Goal: Use online tool/utility: Utilize a website feature to perform a specific function

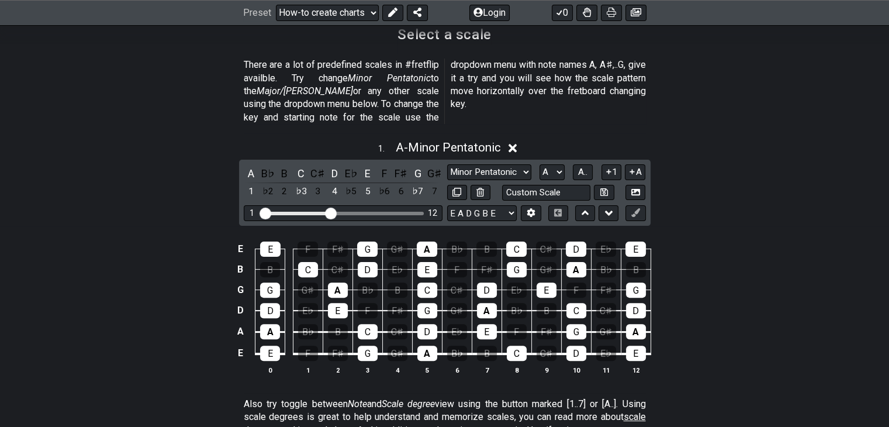
scroll to position [292, 0]
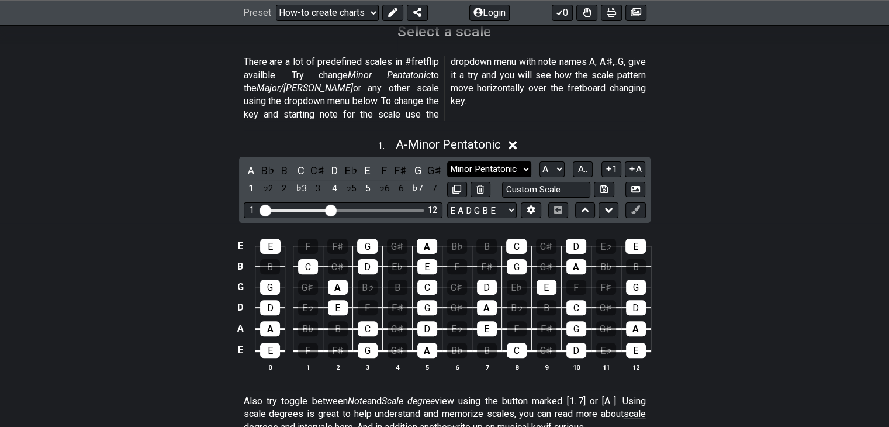
click at [510, 162] on select "Minor Pentatonic New Scale Minor Pentatonic Major Pentatonic Minor Blues Major …" at bounding box center [489, 169] width 84 height 16
select select "Major / [PERSON_NAME]"
click at [447, 161] on select "Minor Pentatonic New Scale Minor Pentatonic Major Pentatonic Minor Blues Major …" at bounding box center [489, 169] width 84 height 16
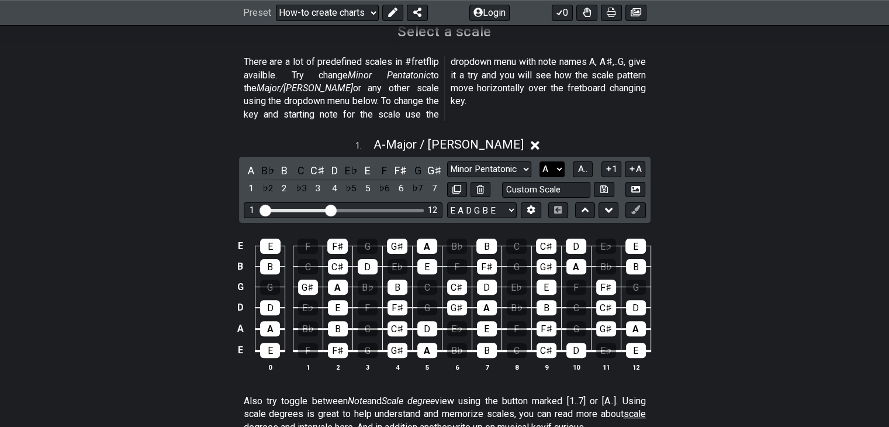
click at [552, 161] on select "A♭ A A♯ B♭ B C C♯ D♭ D D♯ E♭ E F F♯ G♭ G G♯" at bounding box center [551, 169] width 25 height 16
click at [584, 164] on span "A.." at bounding box center [582, 169] width 9 height 11
click at [554, 161] on select "A♭ A A♯ B♭ B C C♯ D♭ D D♯ E♭ E F F♯ G♭ G G♯" at bounding box center [551, 169] width 25 height 16
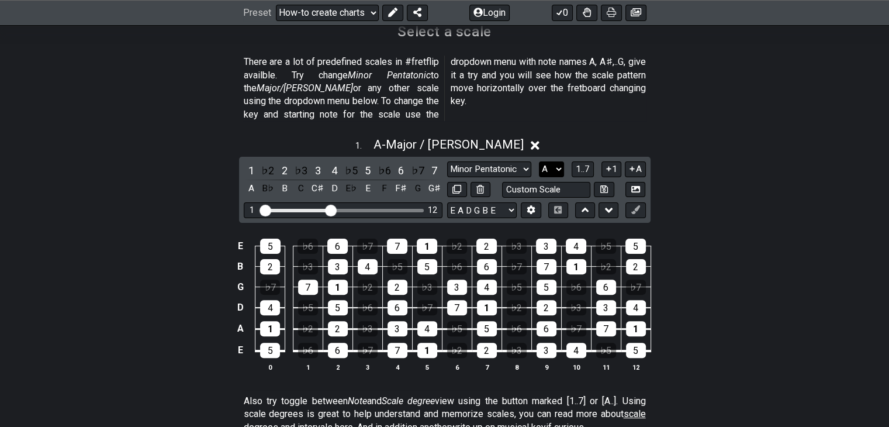
click at [552, 161] on select "A♭ A A♯ B♭ B C C♯ D♭ D D♯ E♭ E F F♯ G♭ G G♯" at bounding box center [551, 169] width 25 height 16
select select "C"
click at [539, 161] on select "A♭ A A♯ B♭ B C C♯ D♭ D D♯ E♭ E F F♯ G♭ G G♯" at bounding box center [551, 169] width 25 height 16
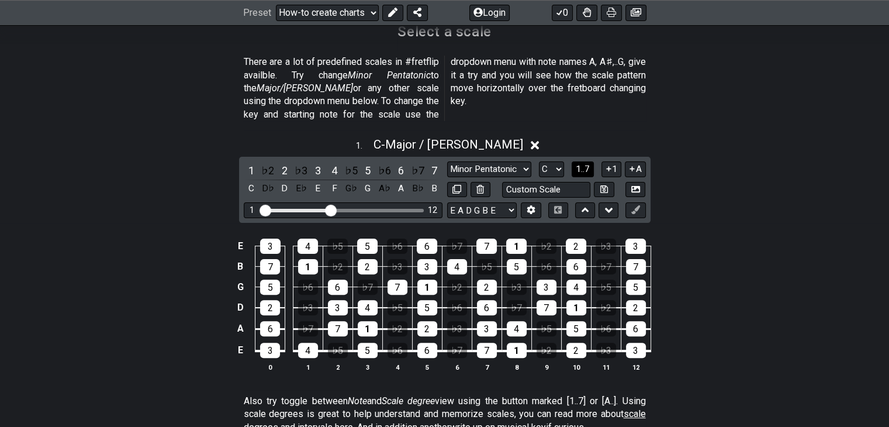
click at [584, 164] on span "1..7" at bounding box center [583, 169] width 14 height 11
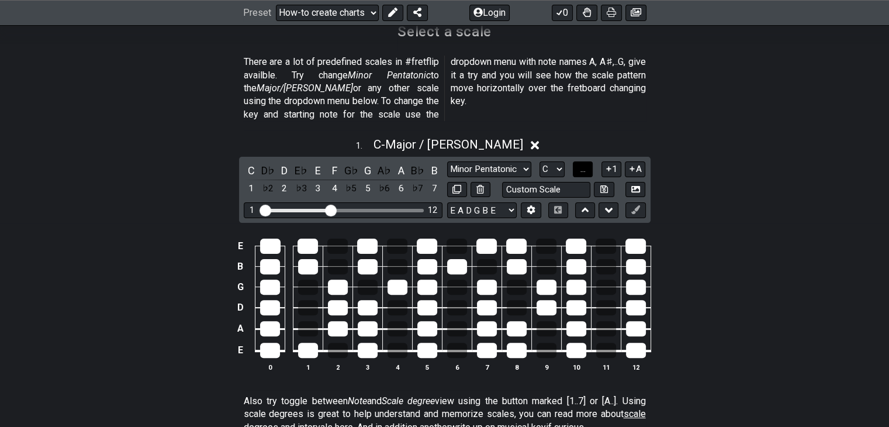
click at [586, 164] on span "..." at bounding box center [582, 169] width 5 height 11
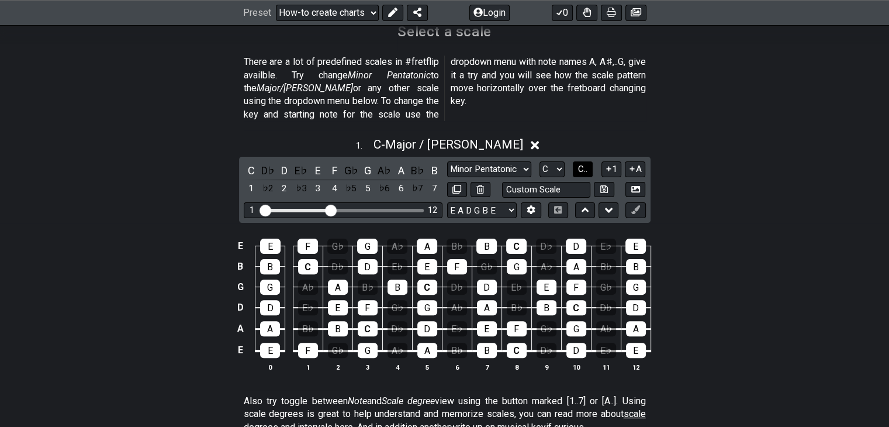
click at [586, 164] on span "C.." at bounding box center [582, 169] width 9 height 11
click at [586, 164] on span "1..7" at bounding box center [583, 169] width 14 height 11
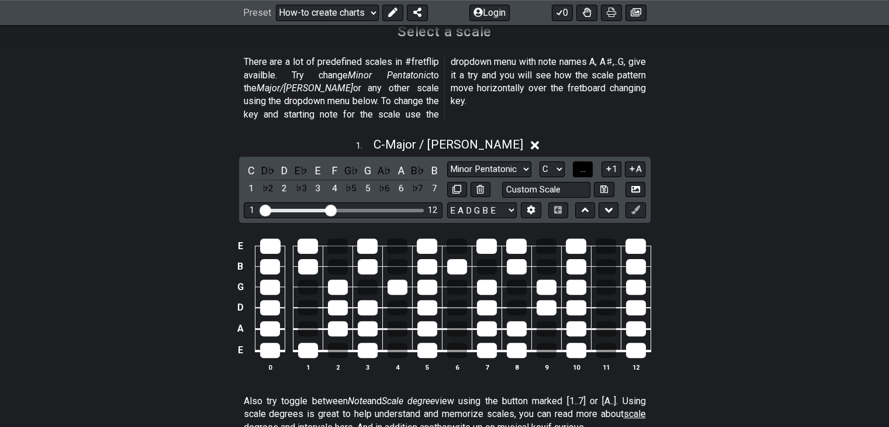
click at [586, 164] on span "..." at bounding box center [582, 169] width 5 height 11
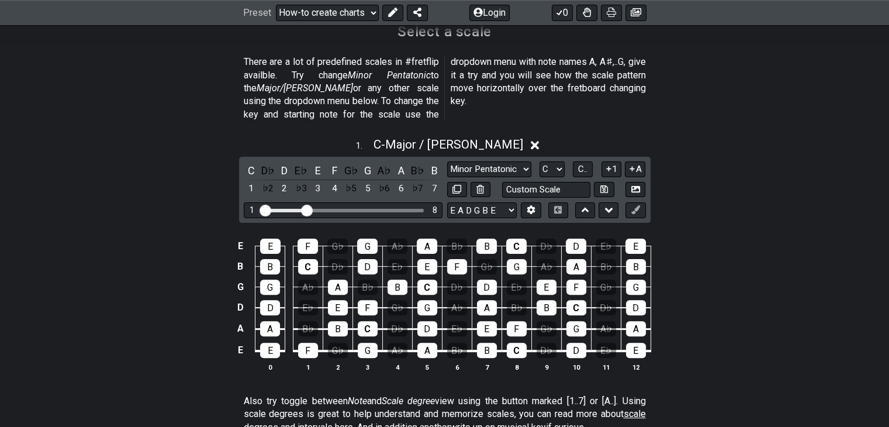
drag, startPoint x: 330, startPoint y: 195, endPoint x: 307, endPoint y: 195, distance: 22.8
click at [307, 209] on input "Visible fret range" at bounding box center [343, 209] width 166 height 0
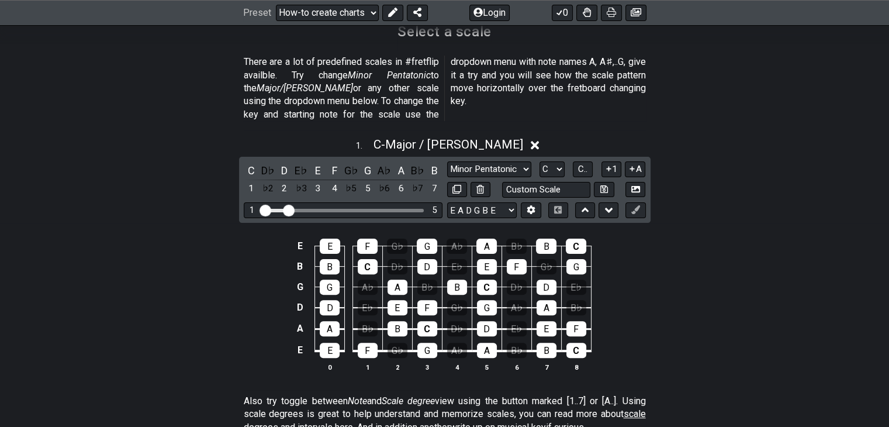
drag, startPoint x: 307, startPoint y: 195, endPoint x: 290, endPoint y: 196, distance: 17.0
click at [290, 209] on input "Visible fret range" at bounding box center [343, 209] width 166 height 0
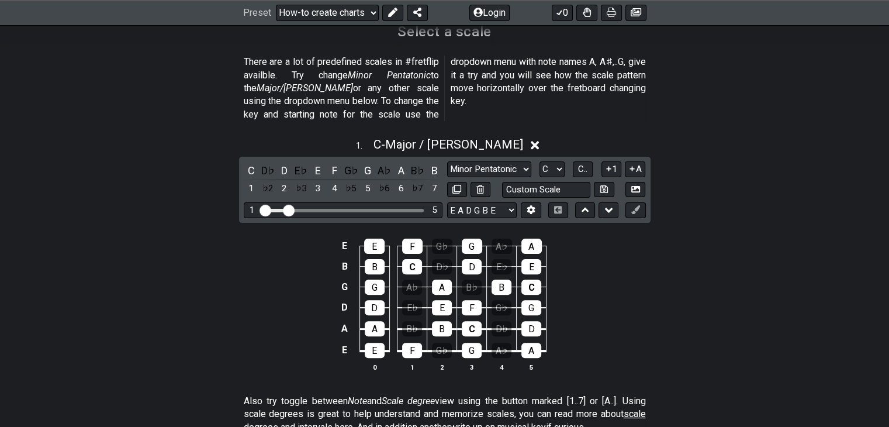
click at [286, 209] on input "Visible fret range" at bounding box center [343, 209] width 166 height 0
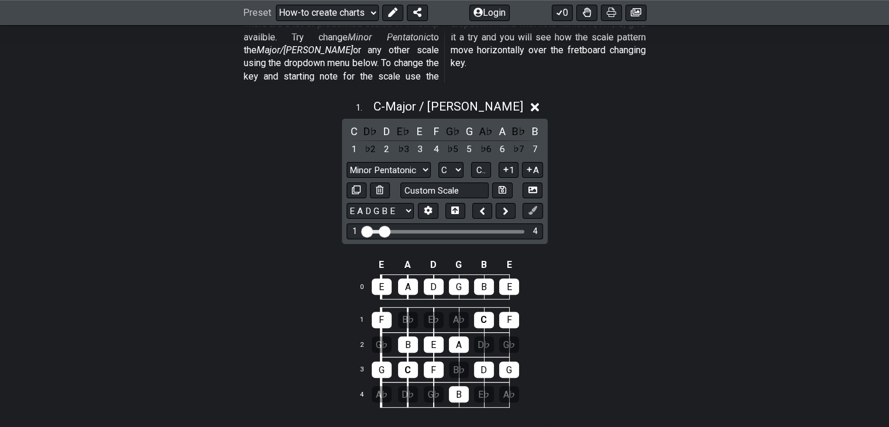
scroll to position [351, 0]
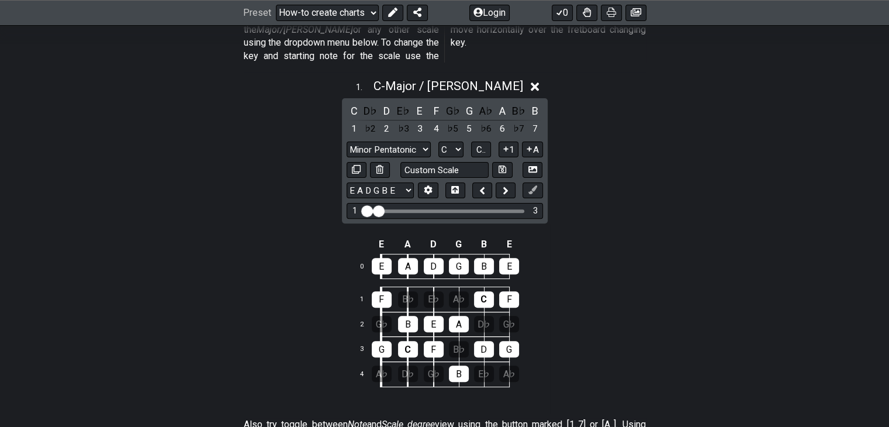
drag, startPoint x: 385, startPoint y: 195, endPoint x: 379, endPoint y: 195, distance: 6.5
click at [379, 210] on input "Visible fret range" at bounding box center [445, 210] width 166 height 0
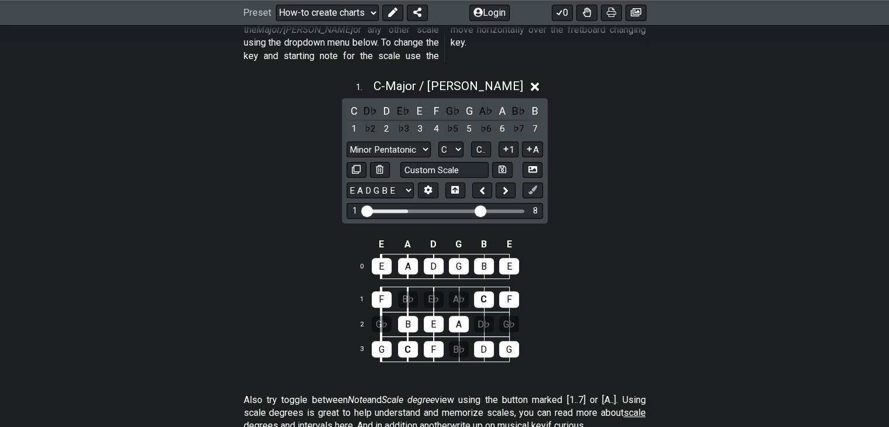
drag, startPoint x: 381, startPoint y: 199, endPoint x: 481, endPoint y: 190, distance: 100.9
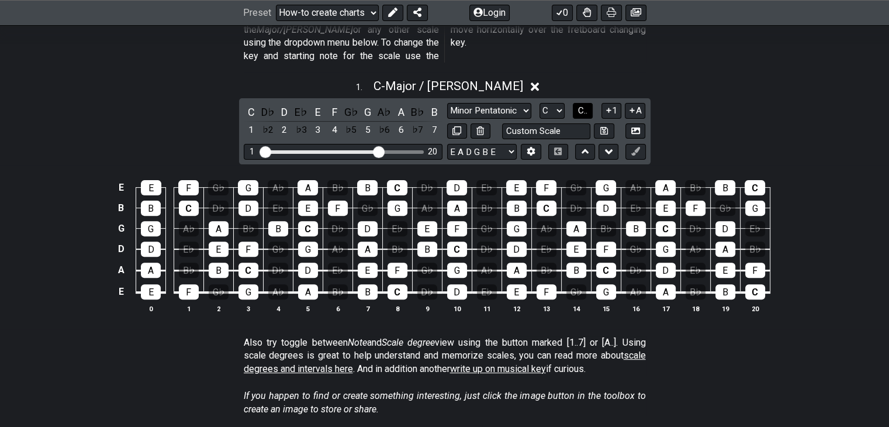
click at [581, 105] on span "C.." at bounding box center [582, 110] width 9 height 11
click at [581, 105] on span "1..7" at bounding box center [583, 110] width 14 height 11
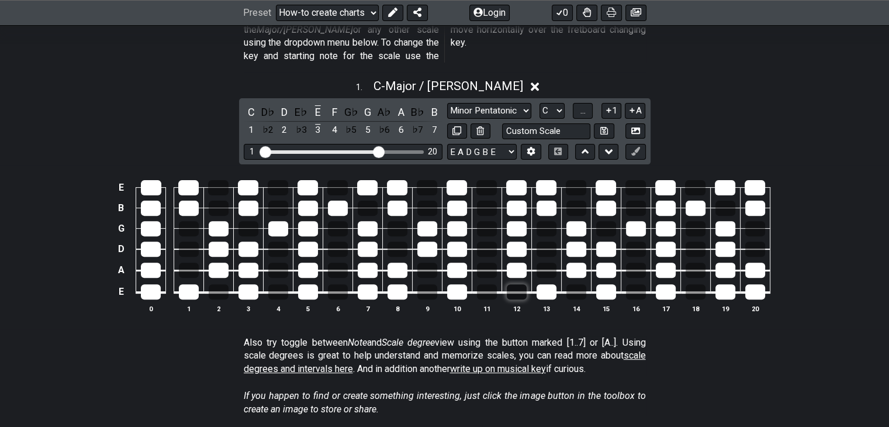
click at [521, 284] on div at bounding box center [517, 291] width 20 height 15
click at [517, 284] on div at bounding box center [517, 291] width 20 height 15
click at [830, 134] on div "1 . C - Major / Ionian C D♭ D E♭ E F G♭ G A♭ A B♭ B 1 ♭2 2 ♭3 3 4 ♭5 5 ♭6 6 ♭7 …" at bounding box center [444, 200] width 889 height 257
click at [831, 103] on div "1 . C - Major / Ionian C D♭ D E♭ E F G♭ G A♭ A B♭ B 1 ♭2 2 ♭3 3 4 ♭5 5 ♭6 6 ♭7 …" at bounding box center [444, 200] width 889 height 257
click at [848, 165] on div "E B G D A E 0 1 2 3 4 5 6 7 8 9 10 11 12 13 14 15 16 17 18 19 20" at bounding box center [444, 247] width 889 height 164
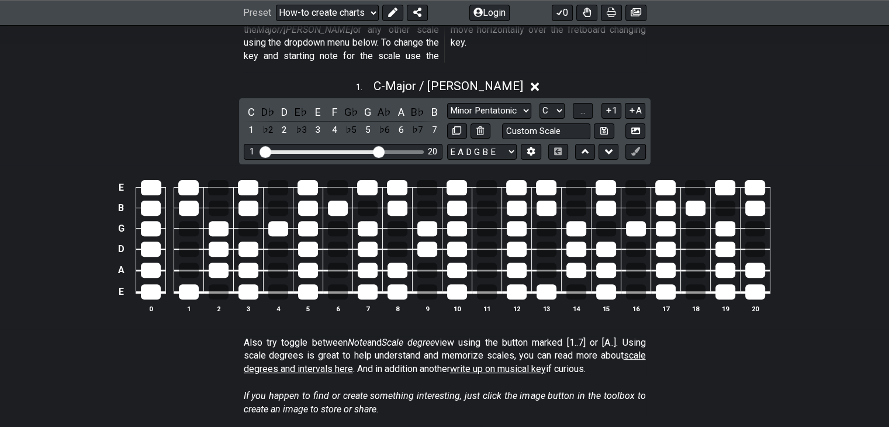
click at [850, 165] on div "E B G D A E 0 1 2 3 4 5 6 7 8 9 10 11 12 13 14 15 16 17 18 19 20" at bounding box center [444, 247] width 889 height 164
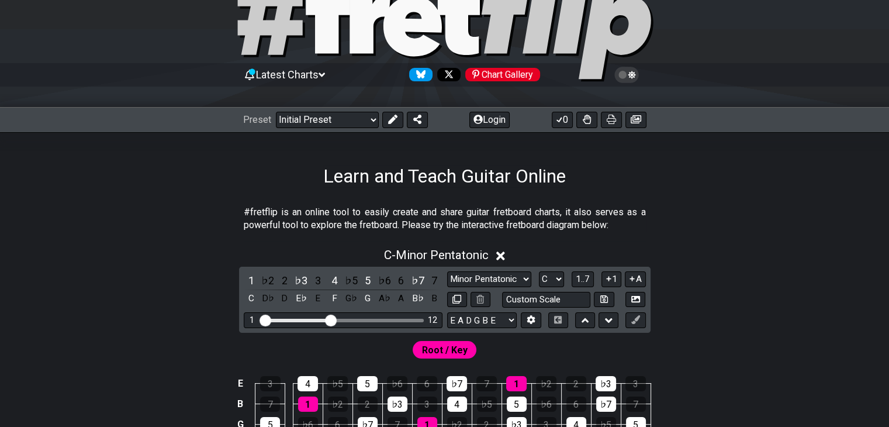
scroll to position [117, 0]
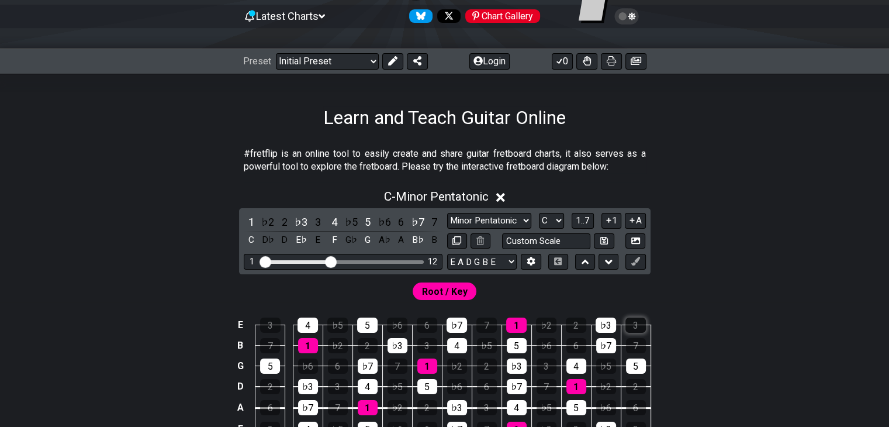
click at [641, 320] on div "3" at bounding box center [635, 324] width 20 height 15
click at [638, 260] on icon at bounding box center [635, 261] width 9 height 9
click at [635, 264] on icon at bounding box center [635, 261] width 9 height 9
click at [634, 265] on icon at bounding box center [635, 261] width 9 height 9
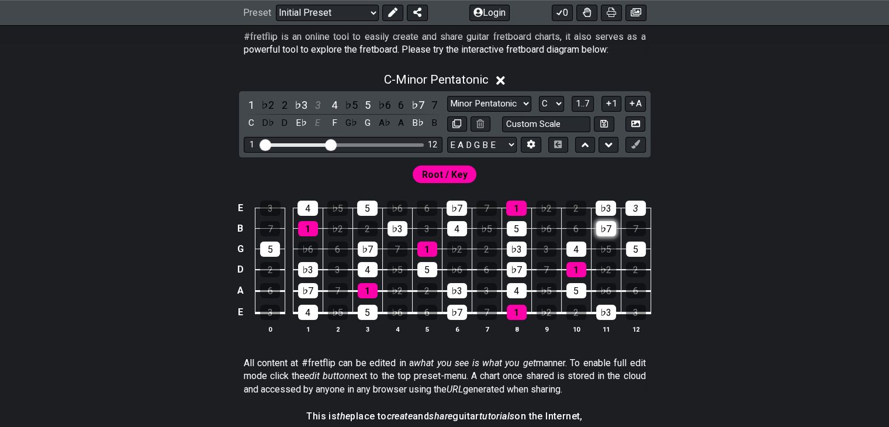
click at [605, 233] on tbody "E 3 4 ♭5 5 ♭6 6 ♭7 7 1 ♭2 2 ♭3 3 B 7 1 ♭2 2 ♭3 3 4 ♭5 5 ♭6 6 ♭7 7 G 5 ♭6 6 ♭7 7…" at bounding box center [441, 256] width 417 height 137
click at [531, 145] on icon at bounding box center [530, 144] width 9 height 9
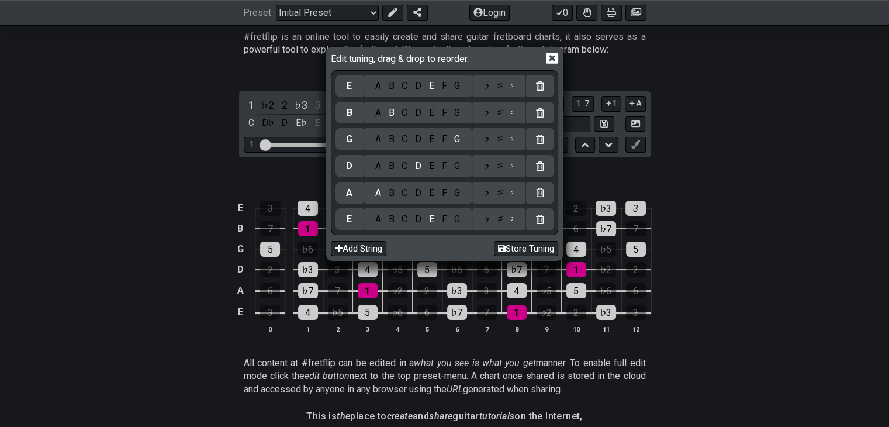
click at [549, 58] on icon at bounding box center [552, 58] width 12 height 11
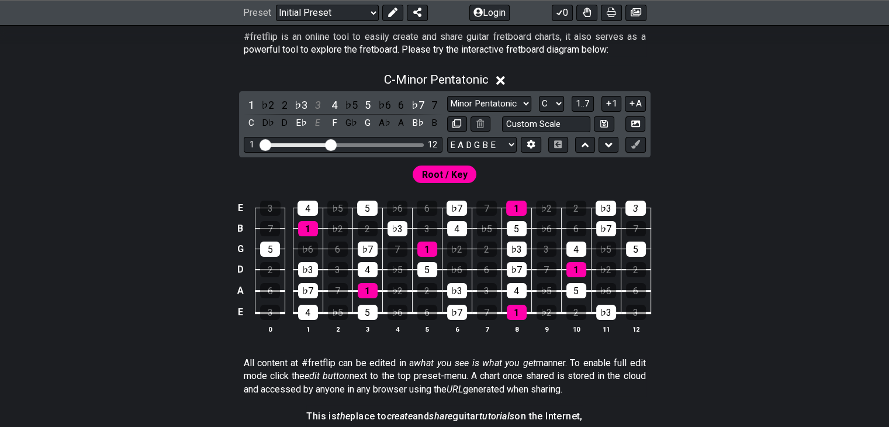
click at [452, 172] on span "Root / Key" at bounding box center [445, 174] width 46 height 17
click at [533, 143] on icon at bounding box center [531, 144] width 8 height 9
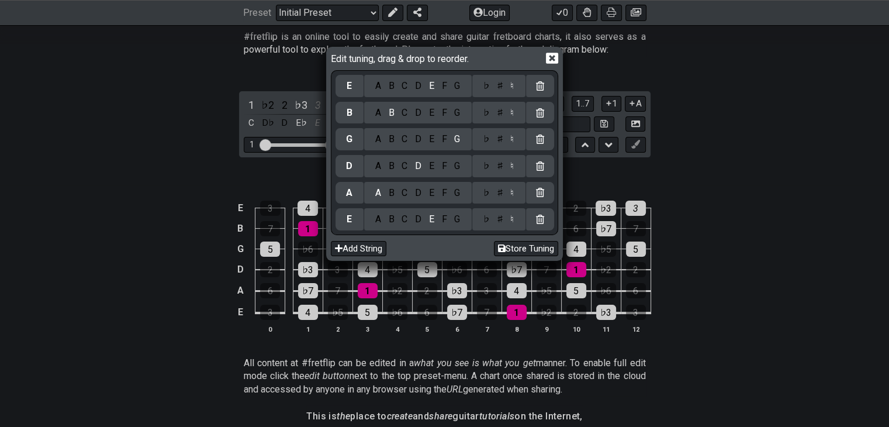
click at [611, 183] on div "Edit tuning, drag & drop to reorder. E A B C D E F G ♭ ♯ ♮ B A B C D E F G ♭ ♯ …" at bounding box center [444, 213] width 889 height 427
click at [639, 146] on div "Edit tuning, drag & drop to reorder. E A B C D E F G ♭ ♯ ♮ B A B C D E F G ♭ ♯ …" at bounding box center [444, 213] width 889 height 427
click at [548, 62] on icon at bounding box center [552, 58] width 12 height 11
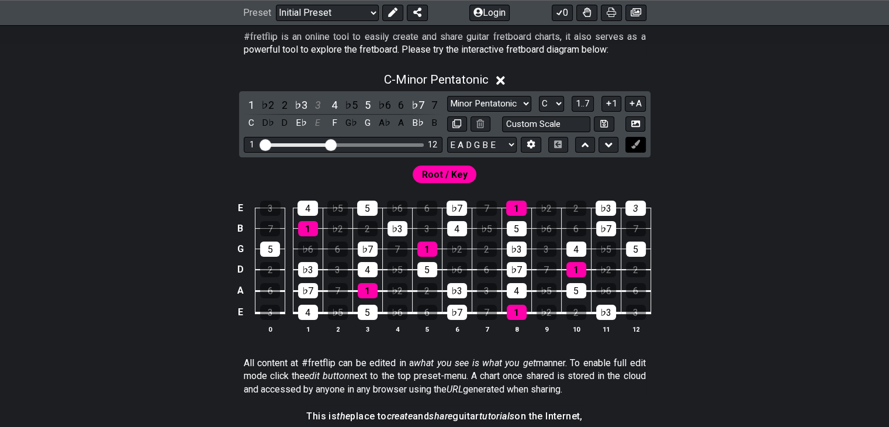
click at [638, 147] on icon at bounding box center [635, 144] width 9 height 9
click at [463, 125] on button at bounding box center [457, 124] width 20 height 16
select select "C"
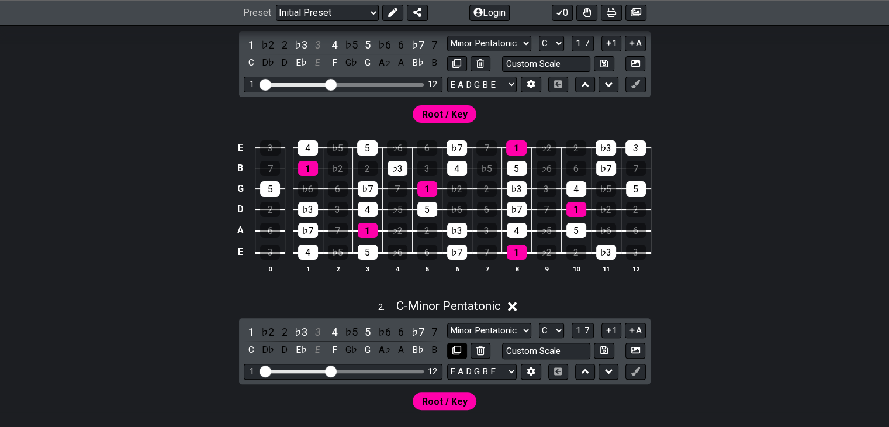
scroll to position [292, 0]
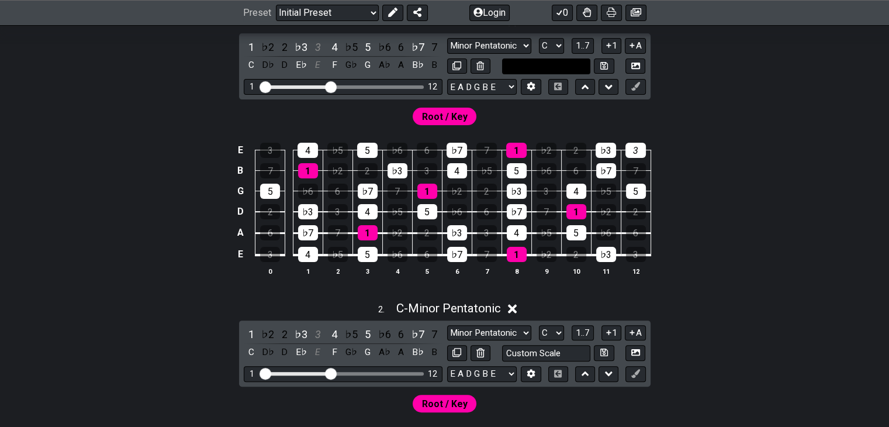
click at [545, 66] on input "text" at bounding box center [546, 66] width 89 height 16
type input "Custom Scale"
click at [601, 66] on icon at bounding box center [604, 66] width 8 height 8
select select "Custom Scale"
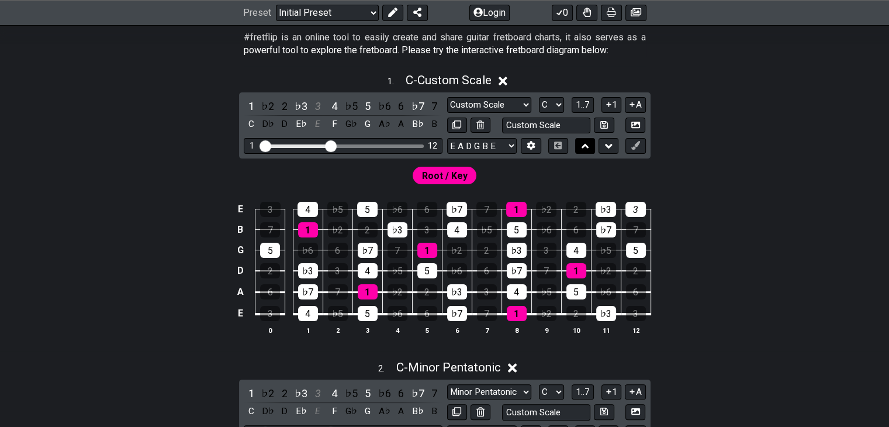
scroll to position [175, 0]
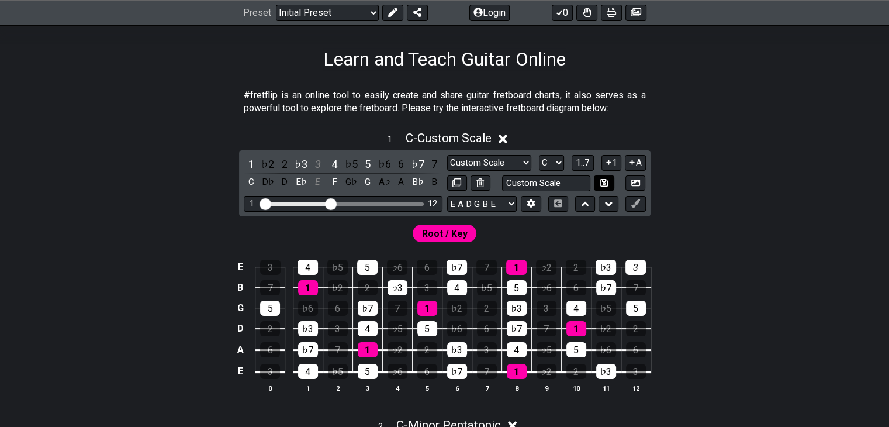
click at [607, 183] on icon at bounding box center [604, 182] width 8 height 9
click at [636, 183] on icon at bounding box center [635, 182] width 9 height 9
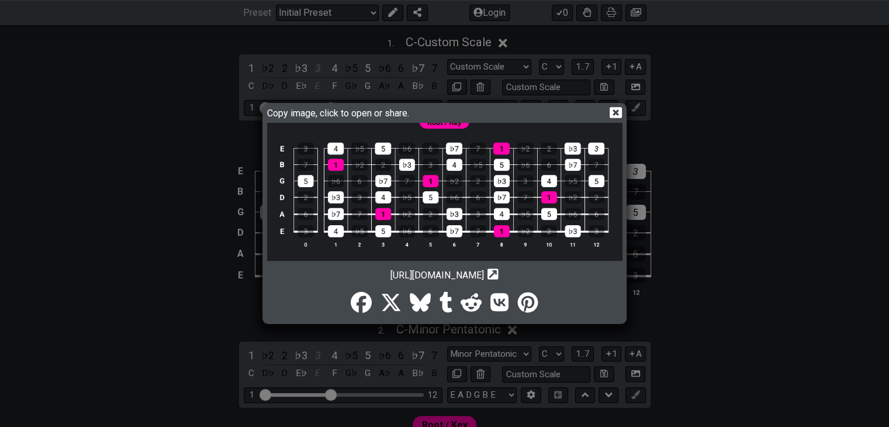
scroll to position [292, 0]
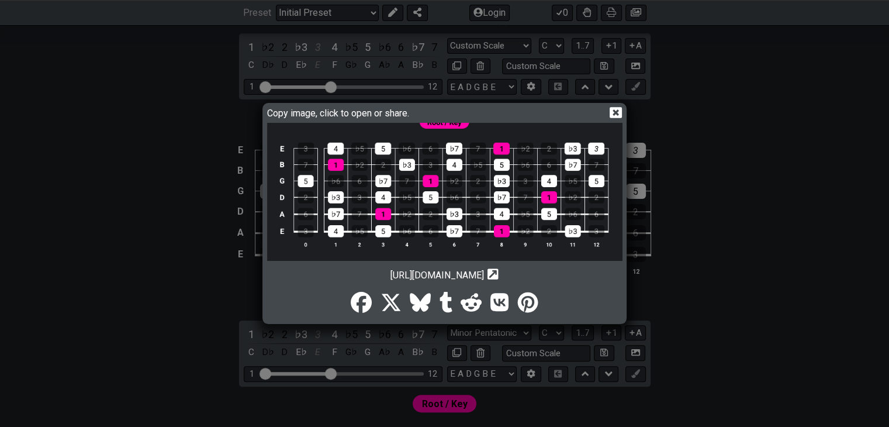
click at [615, 112] on icon at bounding box center [615, 112] width 12 height 12
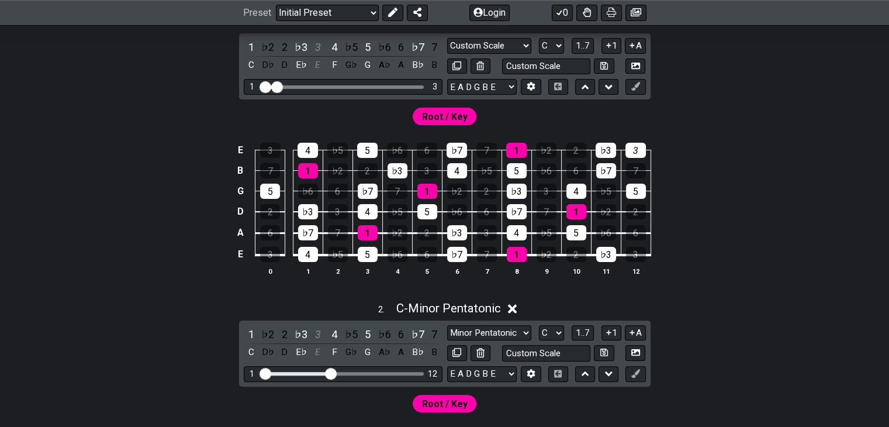
drag, startPoint x: 327, startPoint y: 88, endPoint x: 279, endPoint y: 89, distance: 47.9
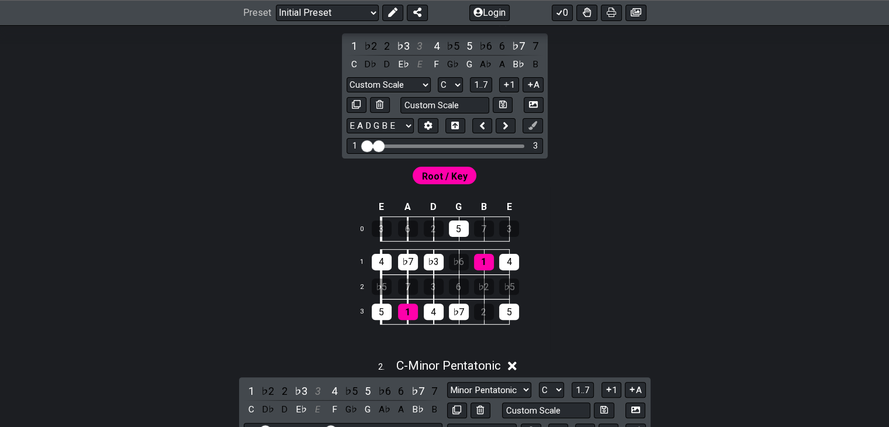
drag, startPoint x: 425, startPoint y: 179, endPoint x: 351, endPoint y: 223, distance: 86.7
click at [351, 223] on section "Root / Key E A D G B E 0 3 6 2 5 7 3 1 4 ♭7 ♭3 ♭6 1 4 2 ♭5 7 3 6 ♭2 ♭5 3 5 1 4 …" at bounding box center [445, 254] width 210 height 192
drag, startPoint x: 375, startPoint y: 207, endPoint x: 343, endPoint y: 225, distance: 36.1
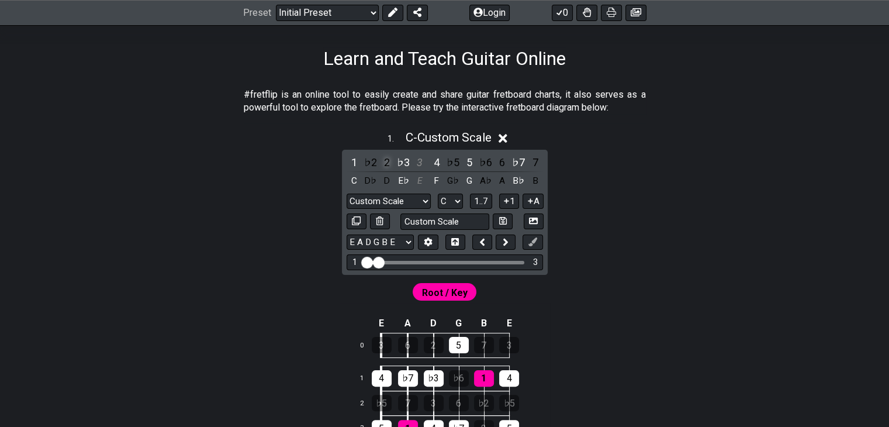
scroll to position [175, 0]
drag, startPoint x: 376, startPoint y: 260, endPoint x: 403, endPoint y: 261, distance: 26.3
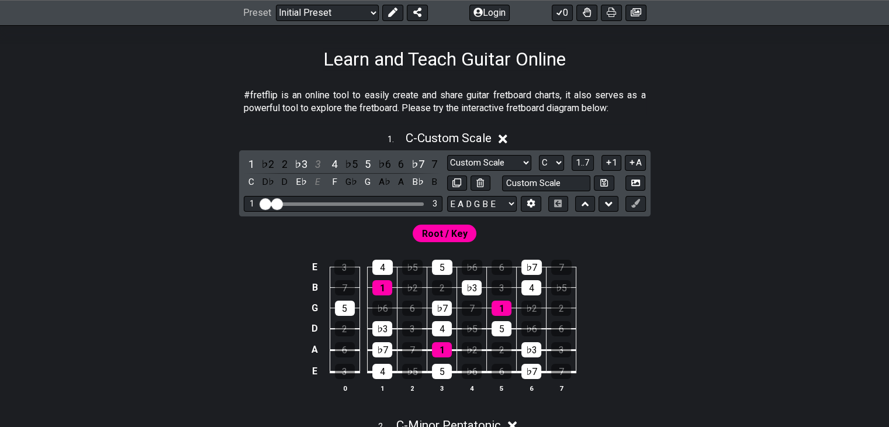
drag, startPoint x: 298, startPoint y: 203, endPoint x: 275, endPoint y: 210, distance: 23.7
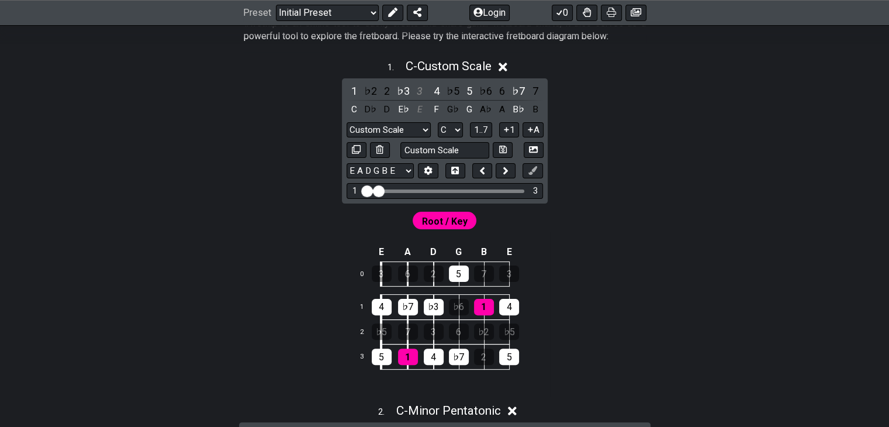
scroll to position [234, 0]
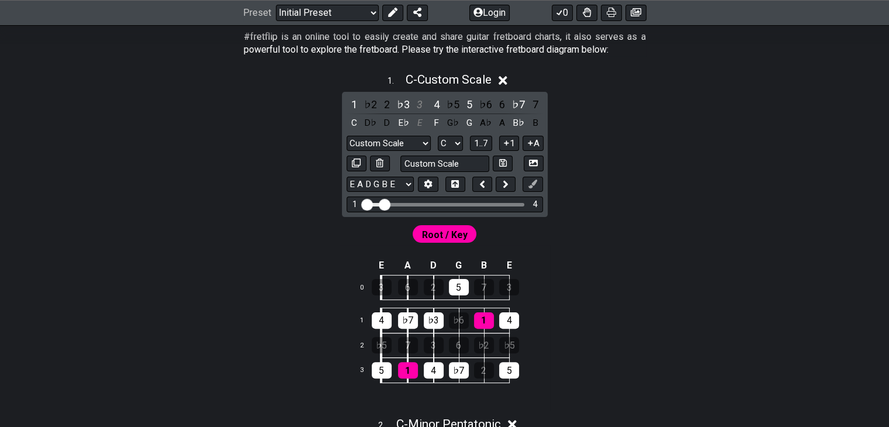
click at [384, 203] on input "Visible fret range" at bounding box center [445, 203] width 166 height 0
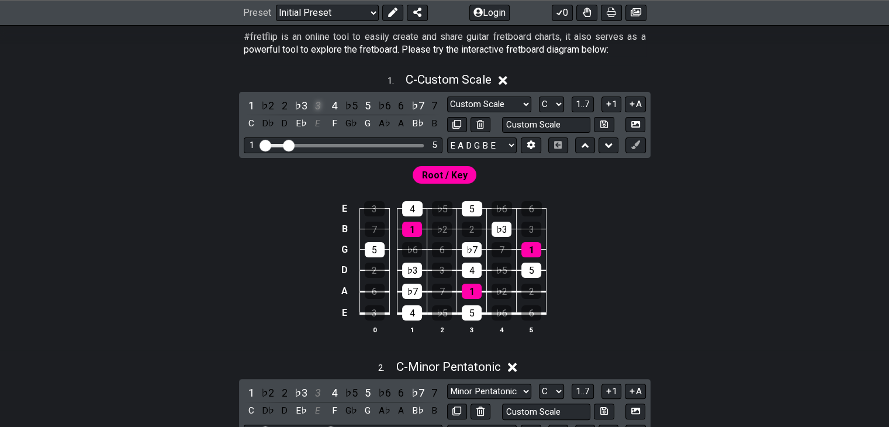
click at [316, 108] on div "3" at bounding box center [317, 106] width 15 height 16
click at [304, 106] on div "♭3" at bounding box center [300, 106] width 15 height 16
click at [284, 108] on div "2" at bounding box center [284, 106] width 15 height 16
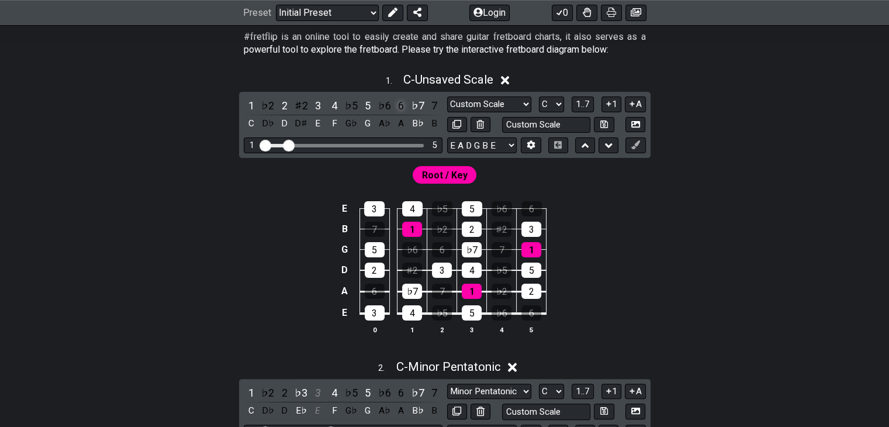
click at [398, 108] on div "6" at bounding box center [400, 106] width 15 height 16
click at [428, 106] on div "7" at bounding box center [434, 106] width 15 height 16
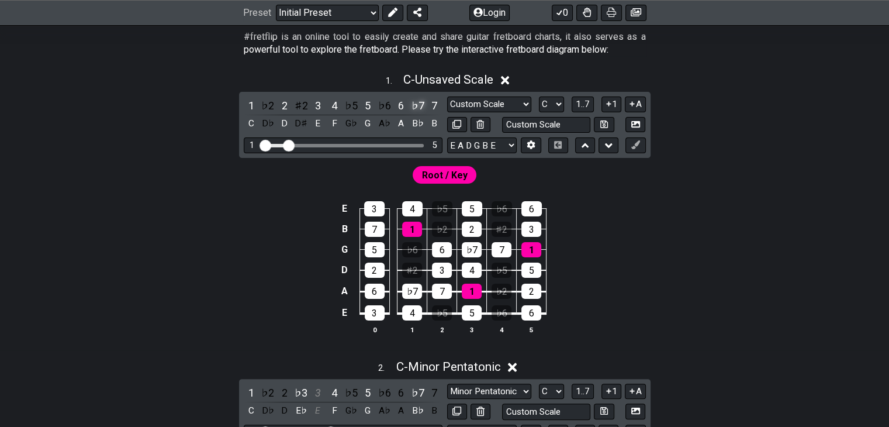
click at [414, 106] on div "♭7" at bounding box center [417, 106] width 15 height 16
drag, startPoint x: 286, startPoint y: 148, endPoint x: 275, endPoint y: 150, distance: 10.7
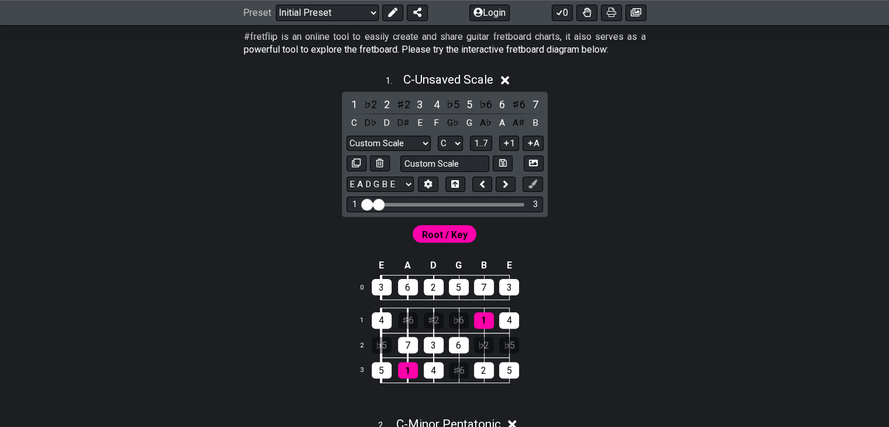
click at [381, 216] on div "1 ♭2 2 ♯2 3 4 ♭5 5 ♭6 6 ♯6 7 C D♭ D D♯ E F G♭ G A♭ A A♯ B Minor Pentatonic Cust…" at bounding box center [445, 154] width 206 height 125
drag, startPoint x: 376, startPoint y: 209, endPoint x: 385, endPoint y: 209, distance: 8.8
click at [385, 209] on div "1 3" at bounding box center [445, 204] width 196 height 16
drag, startPoint x: 380, startPoint y: 207, endPoint x: 411, endPoint y: 210, distance: 30.5
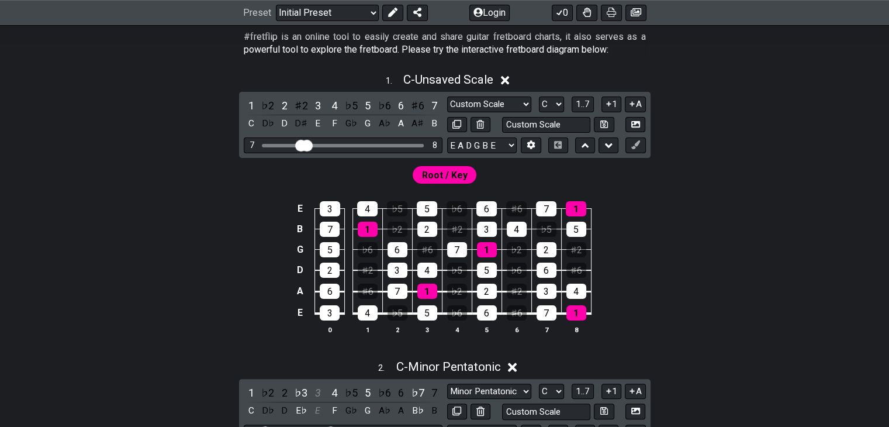
drag, startPoint x: 261, startPoint y: 148, endPoint x: 310, endPoint y: 150, distance: 49.7
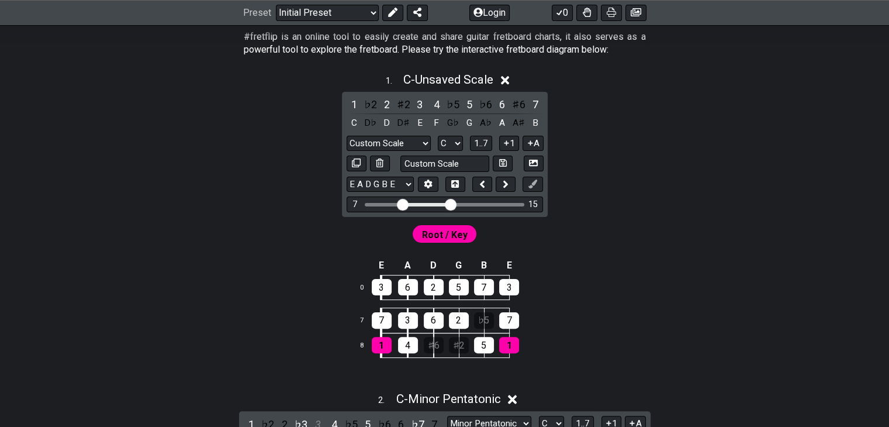
drag, startPoint x: 409, startPoint y: 205, endPoint x: 451, endPoint y: 203, distance: 42.1
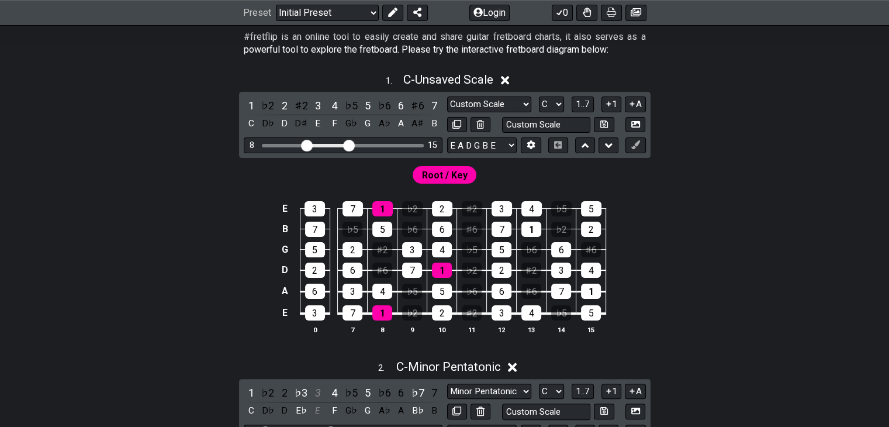
click at [306, 144] on input "Visible fret range" at bounding box center [343, 144] width 166 height 0
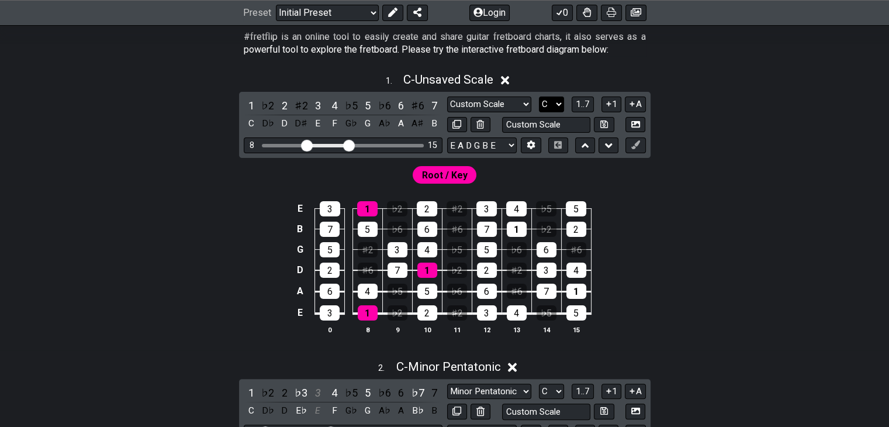
click at [548, 107] on select "A♭ A A♯ B♭ B C C♯ D♭ D D♯ E♭ E F F♯ G♭ G G♯" at bounding box center [551, 104] width 25 height 16
click at [579, 103] on span "1..7" at bounding box center [583, 104] width 14 height 11
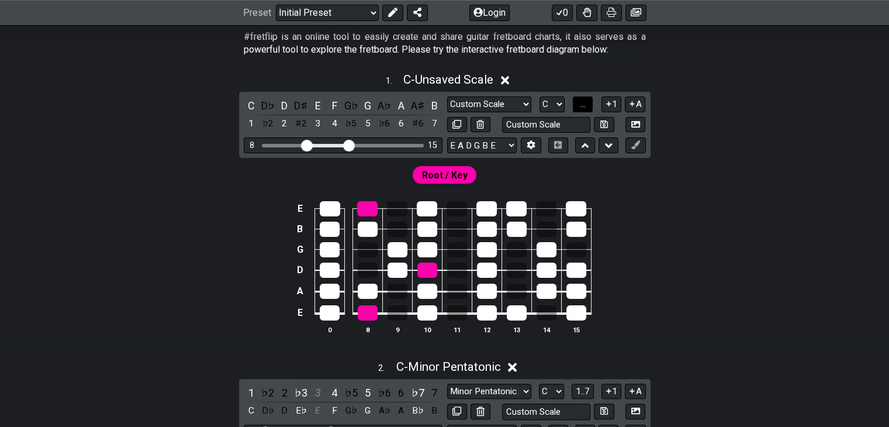
click at [589, 104] on button "..." at bounding box center [583, 104] width 20 height 16
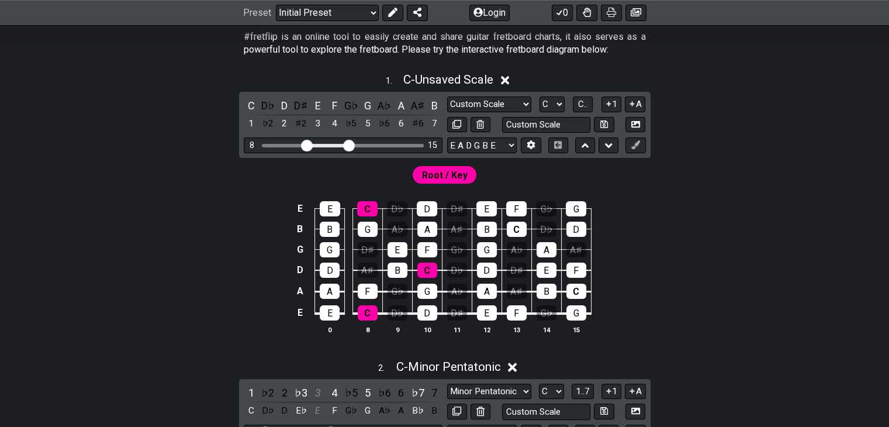
click at [348, 144] on input "Visible fret range" at bounding box center [343, 144] width 166 height 0
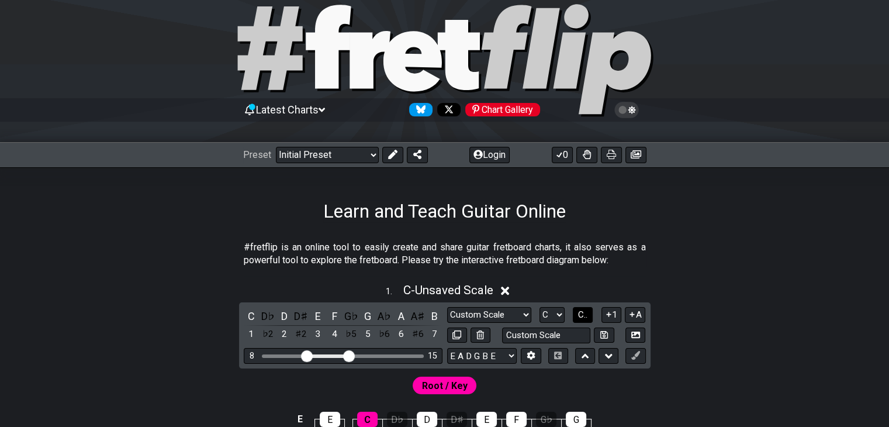
scroll to position [0, 0]
